Goal: Transaction & Acquisition: Subscribe to service/newsletter

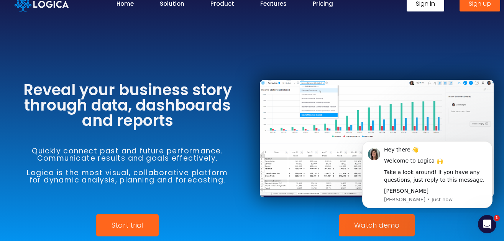
scroll to position [20, 0]
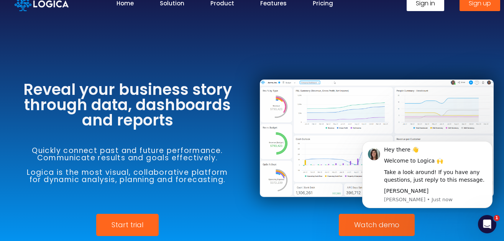
click at [120, 224] on span "Start trial" at bounding box center [127, 225] width 32 height 7
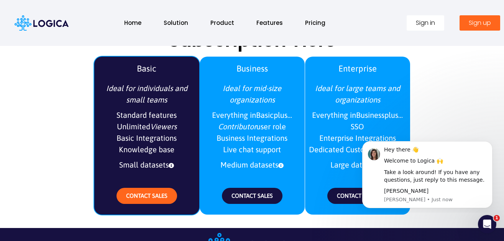
scroll to position [910, 0]
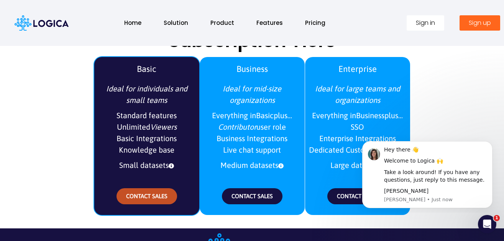
click at [139, 196] on span "CONTACT SALES" at bounding box center [146, 196] width 41 height 7
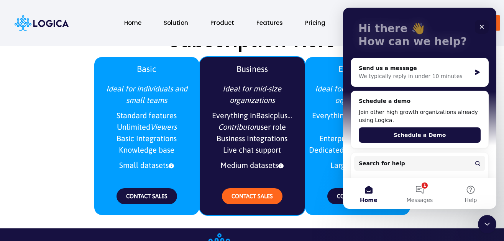
scroll to position [0, 0]
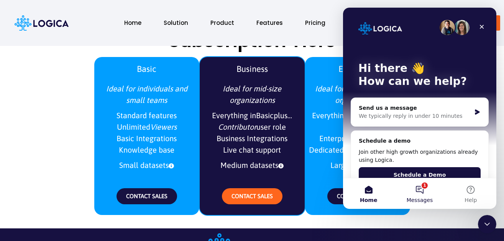
click at [410, 190] on button "1 Messages" at bounding box center [419, 194] width 51 height 31
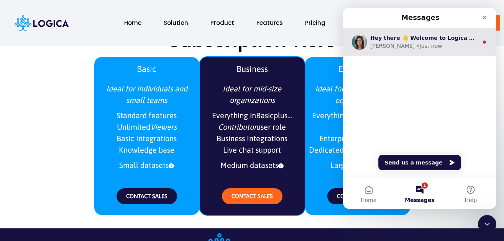
click at [409, 50] on div "Hey there 👋 Welcome to Logica 🙌 Take a look around! If you have any questions, …" at bounding box center [419, 42] width 153 height 28
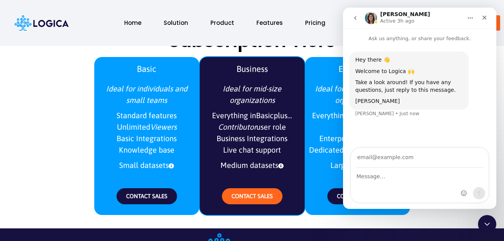
click at [357, 19] on icon "go back" at bounding box center [355, 18] width 6 height 6
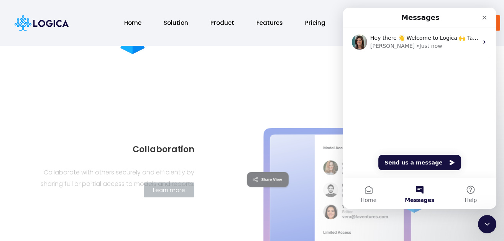
scroll to position [665, 0]
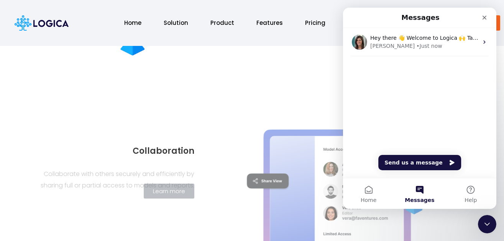
click at [223, 108] on div at bounding box center [334, 184] width 265 height 169
click at [329, 54] on div "Scenario Analysis Make decisions quickly by easily creating and comparing multi…" at bounding box center [388, 12] width 164 height 168
click at [321, 20] on link "Pricing" at bounding box center [315, 23] width 36 height 16
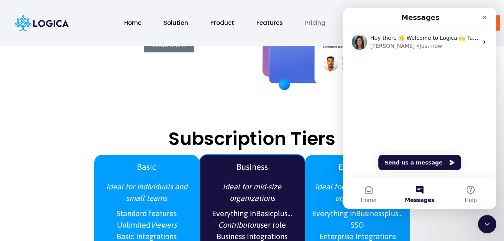
scroll to position [896, 0]
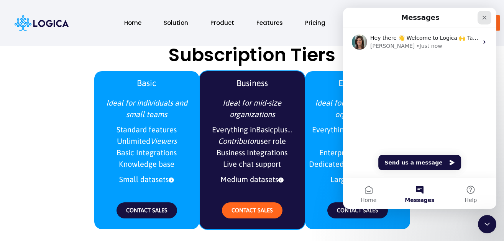
click at [481, 22] on div "Close" at bounding box center [484, 18] width 14 height 14
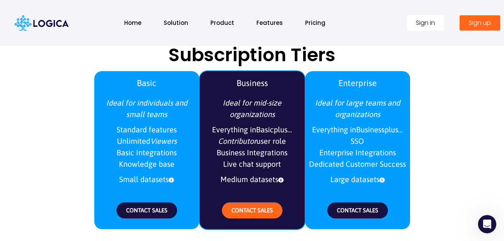
scroll to position [0, 0]
click at [314, 24] on link "Pricing" at bounding box center [315, 23] width 36 height 16
click at [318, 20] on link "Pricing" at bounding box center [315, 23] width 36 height 16
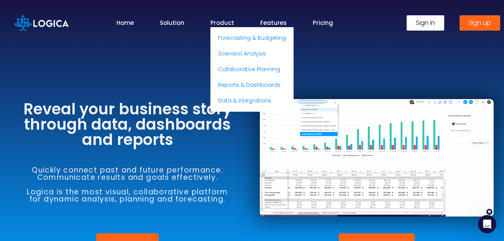
click at [232, 22] on link "Product" at bounding box center [222, 22] width 24 height 9
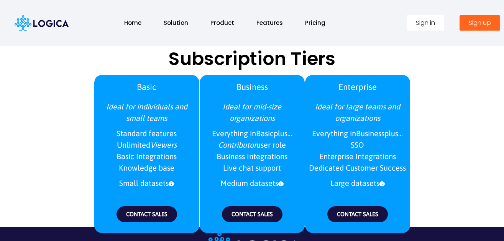
scroll to position [896, 0]
